Goal: Information Seeking & Learning: Learn about a topic

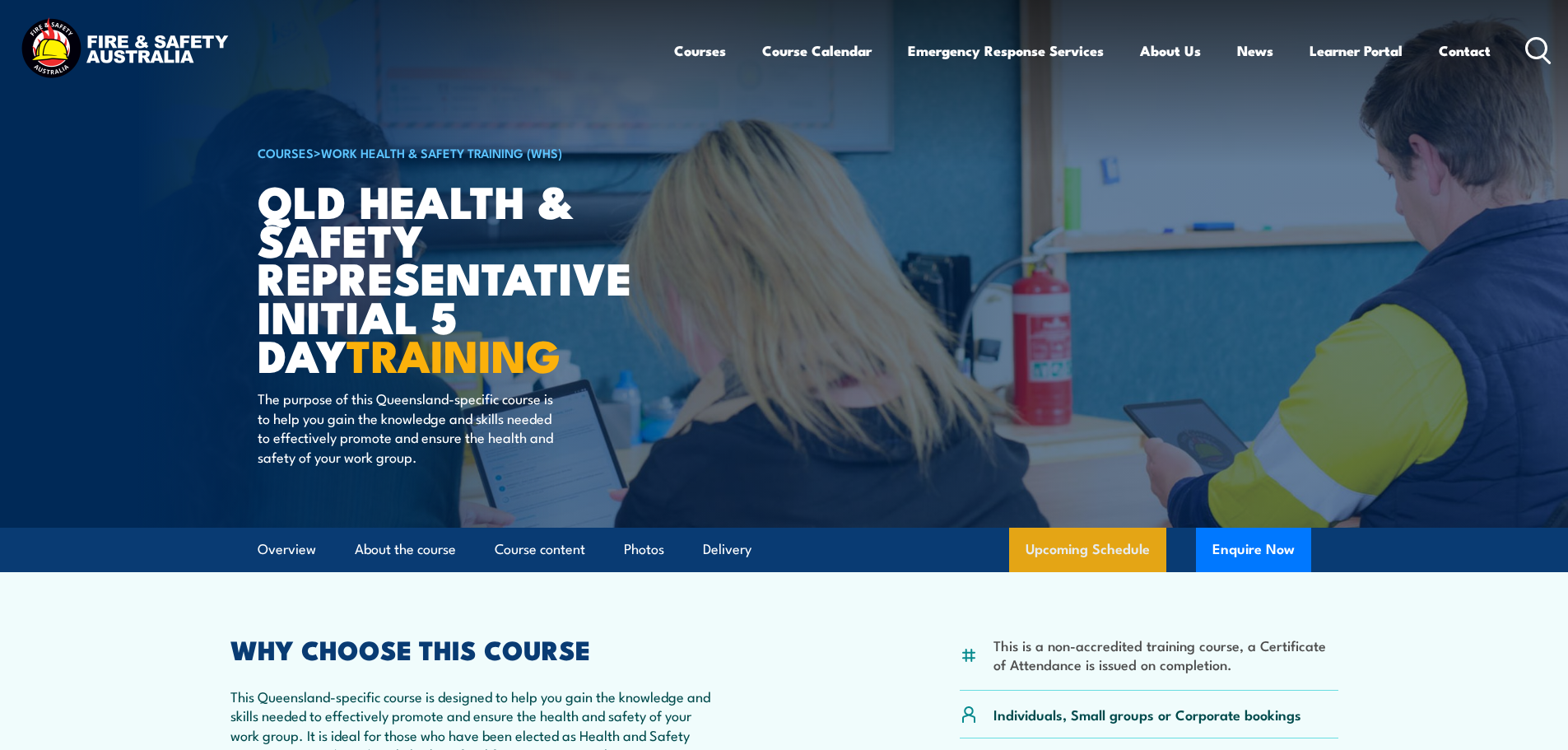
click at [1052, 542] on link "Upcoming Schedule" at bounding box center [1088, 550] width 158 height 44
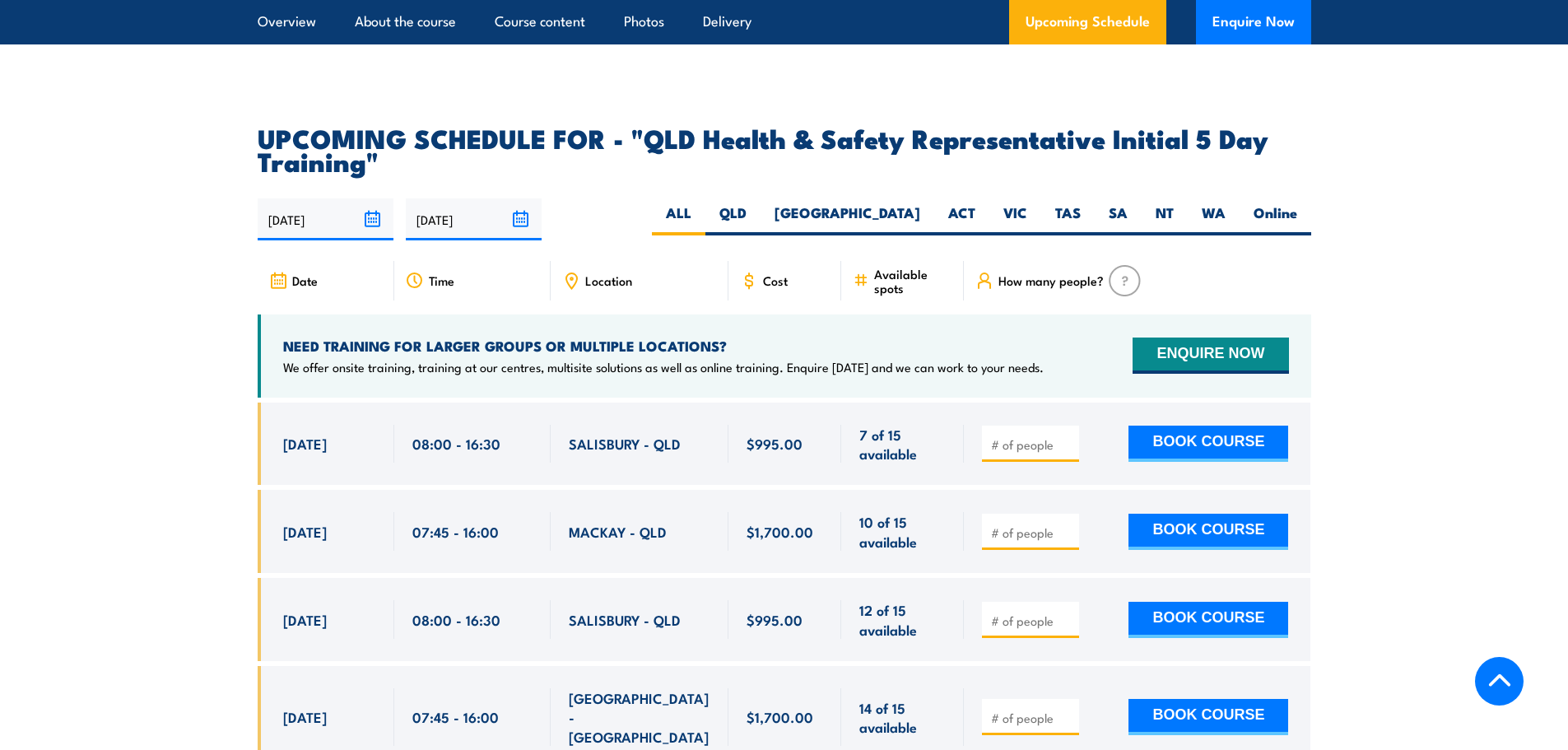
scroll to position [2933, 0]
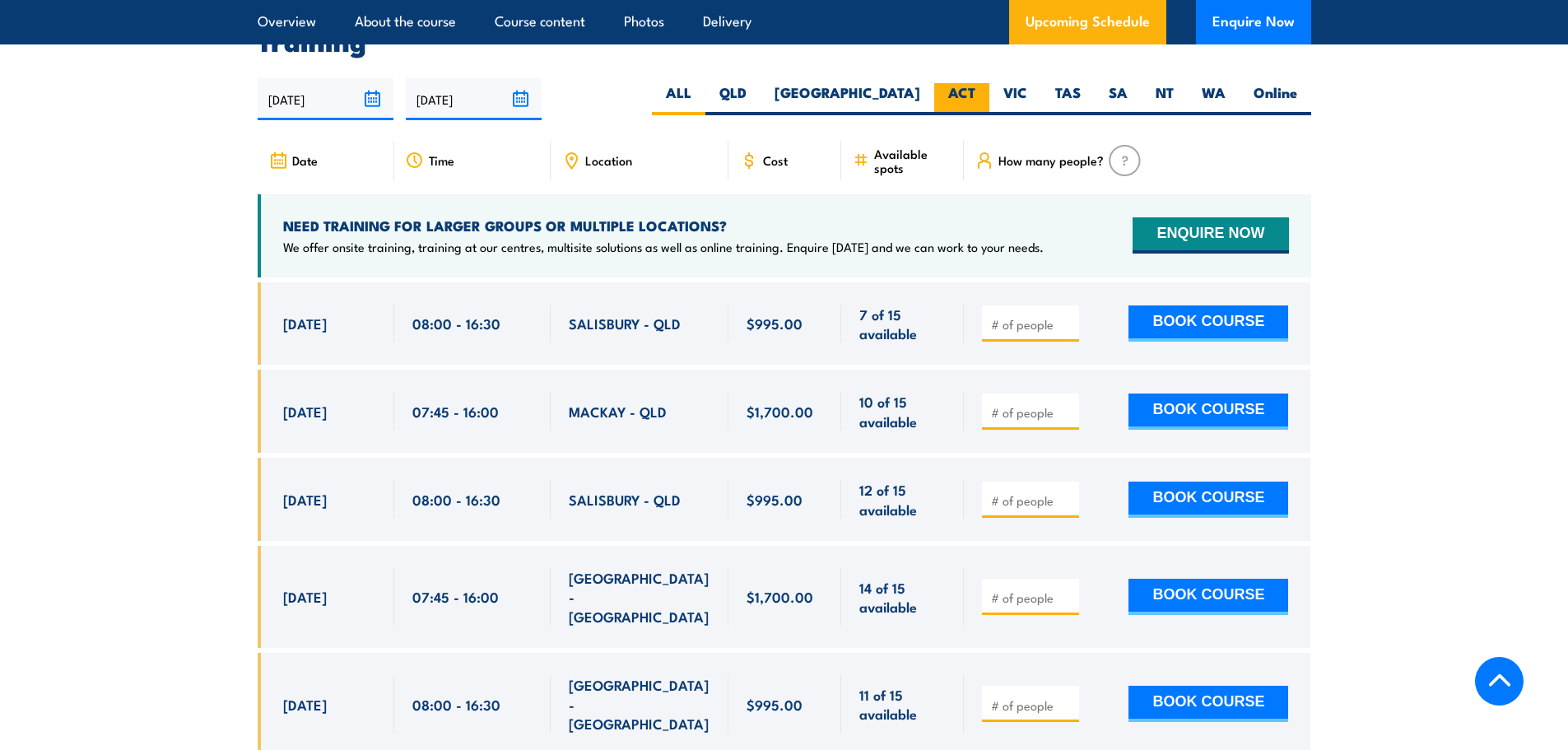
click at [946, 83] on label "ACT" at bounding box center [961, 99] width 55 height 32
click at [975, 83] on input "ACT" at bounding box center [980, 88] width 11 height 11
radio input "true"
click at [761, 86] on label "QLD" at bounding box center [733, 99] width 55 height 32
click at [757, 86] on input "QLD" at bounding box center [751, 88] width 11 height 11
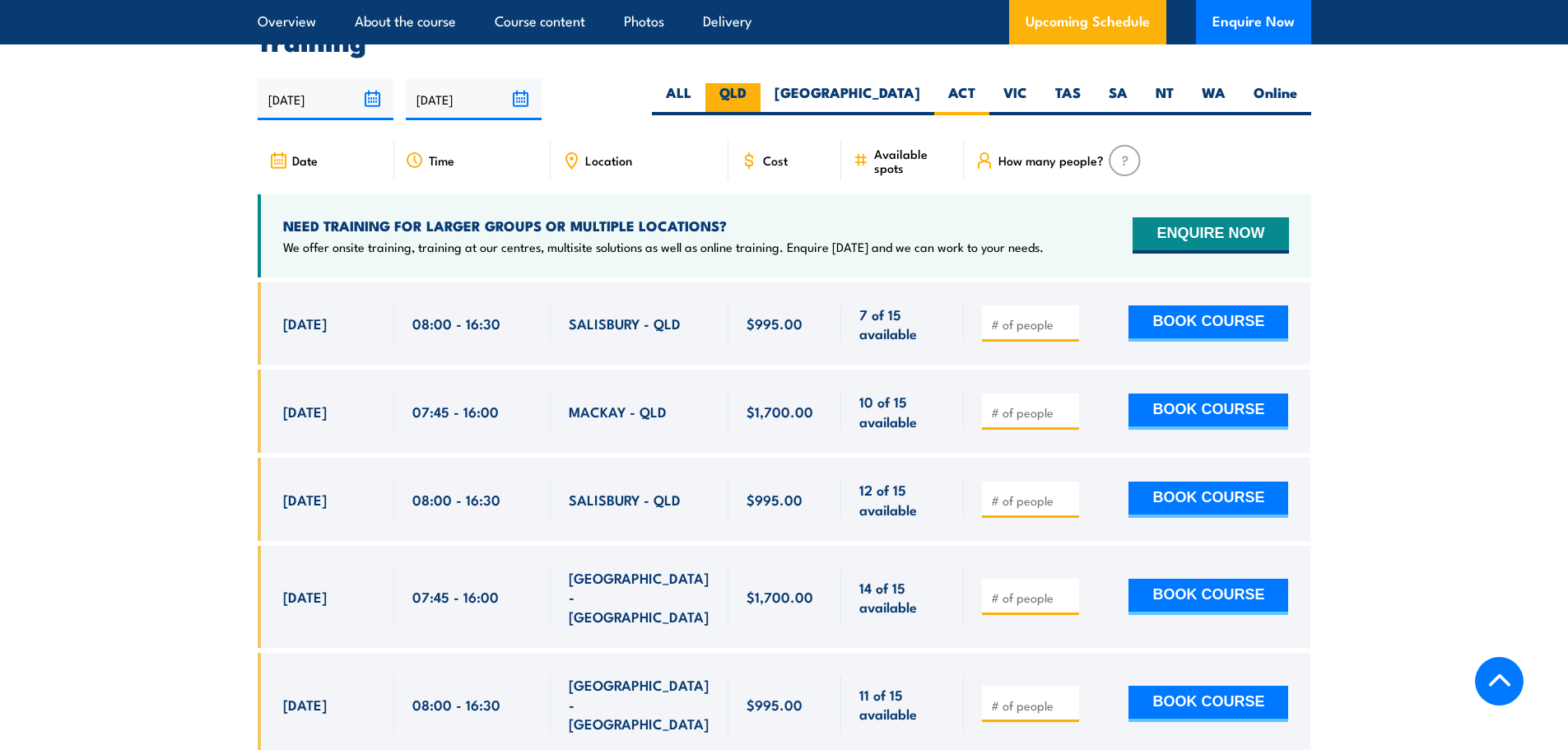
radio input "true"
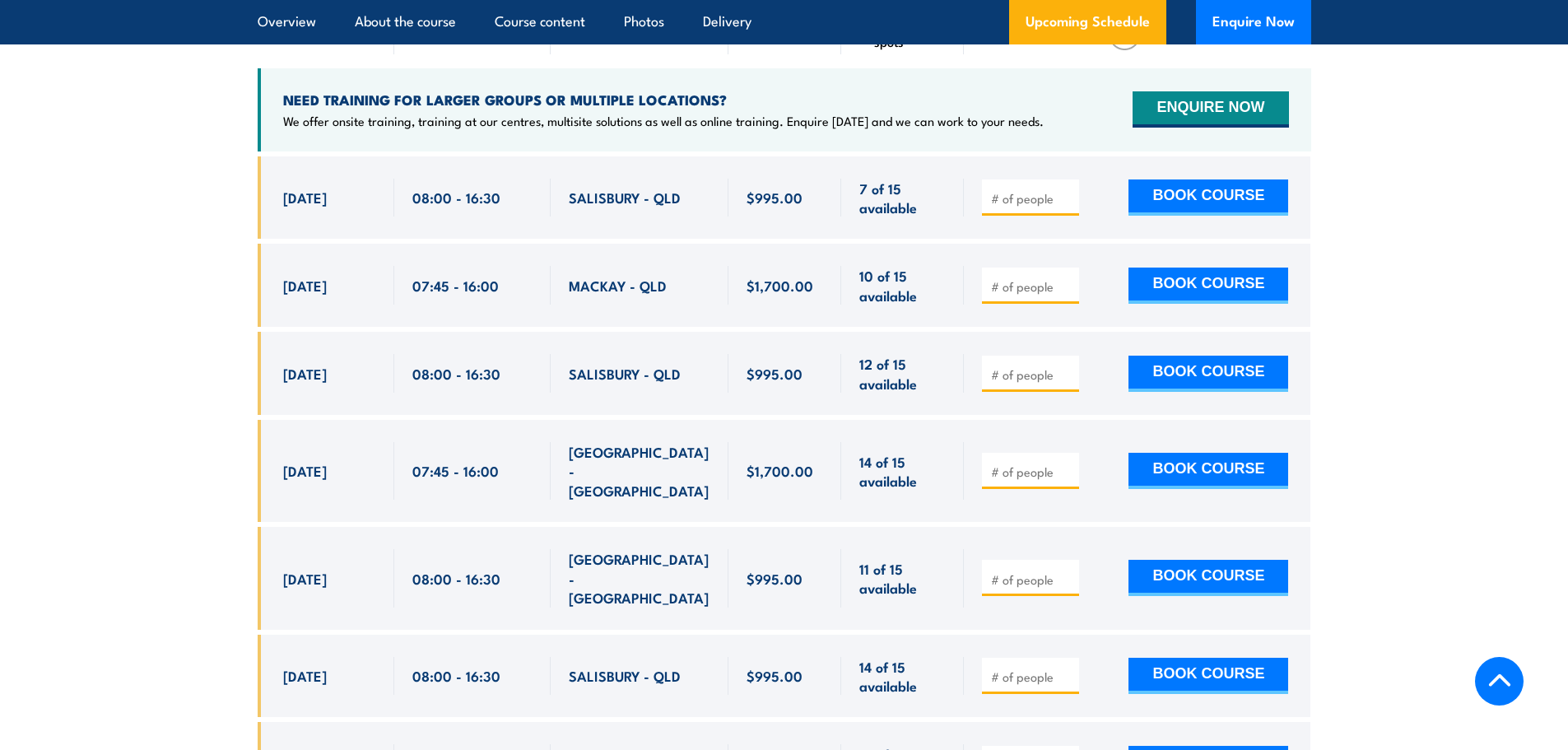
scroll to position [3097, 0]
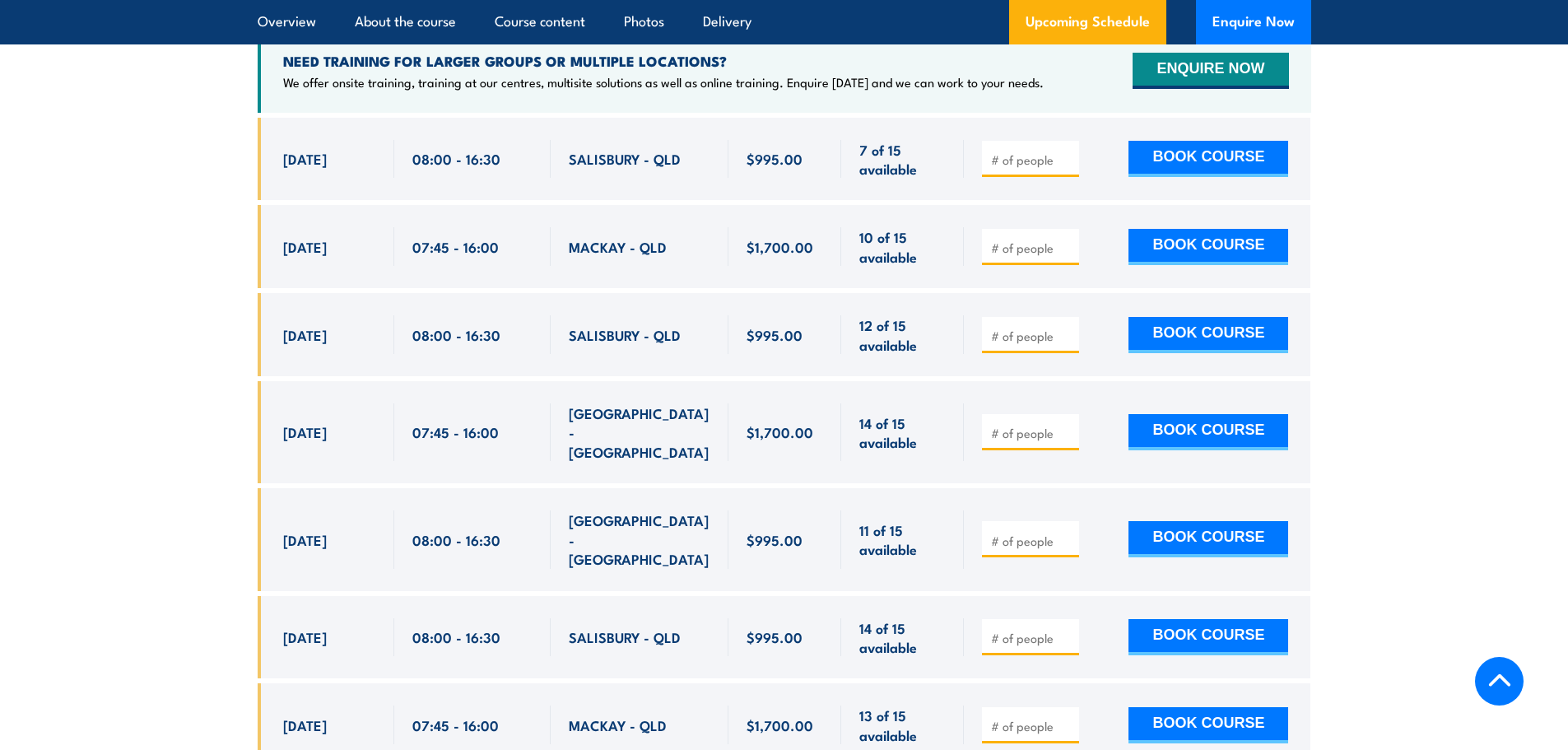
click at [195, 278] on section "UPCOMING SCHEDULE FOR - "QLD Health & Safety Representative Initial 5 Day Train…" at bounding box center [784, 697] width 1568 height 1712
